Goal: Book appointment/travel/reservation

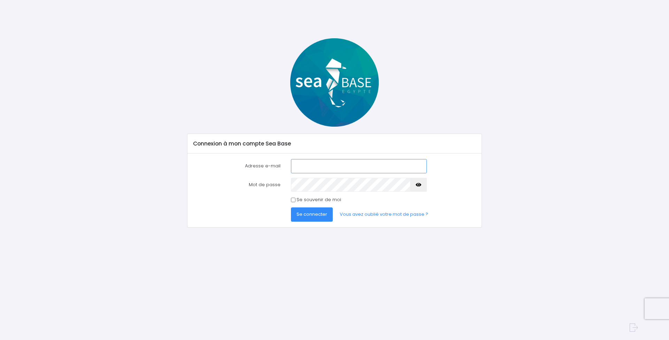
type input "[EMAIL_ADDRESS][DOMAIN_NAME]"
click at [319, 216] on span "Se connecter" at bounding box center [311, 214] width 31 height 7
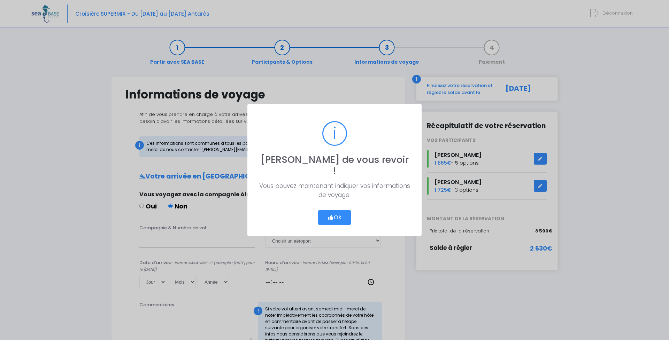
click at [335, 213] on button "Ok" at bounding box center [334, 217] width 33 height 15
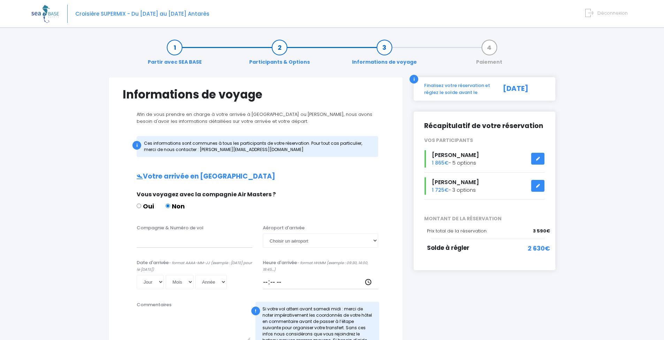
click at [388, 50] on link "Informations de voyage" at bounding box center [384, 55] width 72 height 22
click at [283, 50] on link "Participants & Options" at bounding box center [280, 55] width 68 height 22
click at [177, 49] on link "Partir avec SEA BASE" at bounding box center [174, 55] width 61 height 22
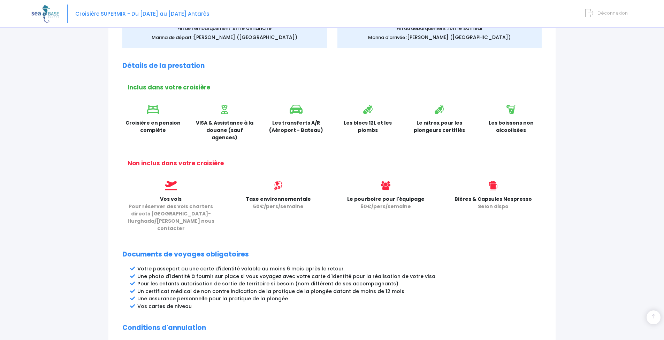
scroll to position [39, 0]
